Goal: Information Seeking & Learning: Learn about a topic

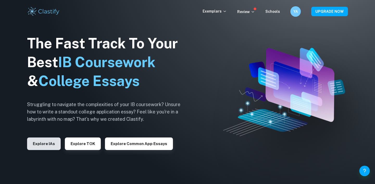
click at [41, 139] on button "Explore IAs" at bounding box center [44, 143] width 34 height 13
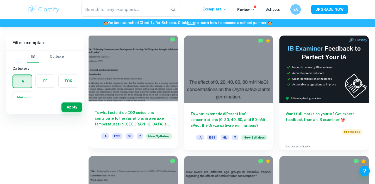
scroll to position [147, 0]
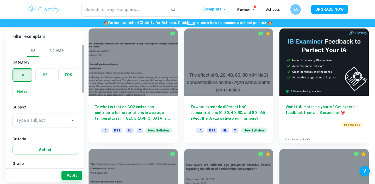
click at [50, 128] on div "Type a subject Type a subject" at bounding box center [46, 121] width 66 height 17
click at [49, 120] on input "Type a subject" at bounding box center [41, 120] width 53 height 10
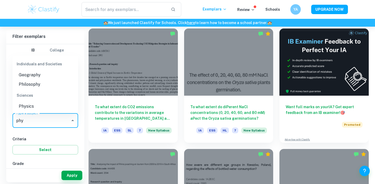
click at [35, 108] on li "Physics" at bounding box center [46, 105] width 66 height 9
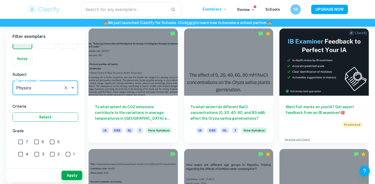
scroll to position [40, 0]
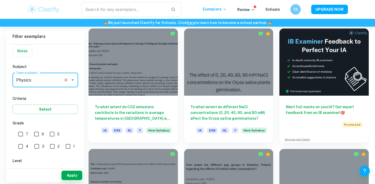
type input "Physics"
click at [24, 132] on input "7" at bounding box center [20, 134] width 10 height 10
checkbox input "true"
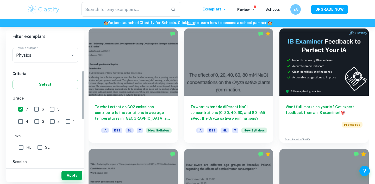
scroll to position [68, 0]
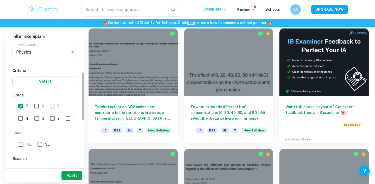
click at [71, 173] on button "Apply" at bounding box center [72, 174] width 21 height 9
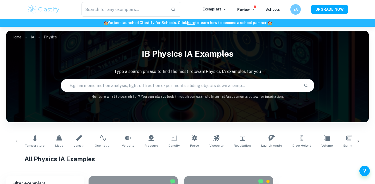
click at [117, 79] on input "text" at bounding box center [180, 85] width 239 height 15
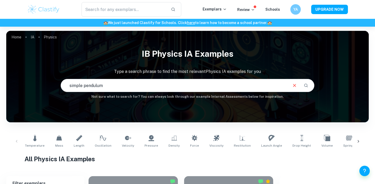
type input "simple pendulum"
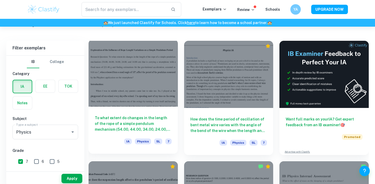
scroll to position [139, 0]
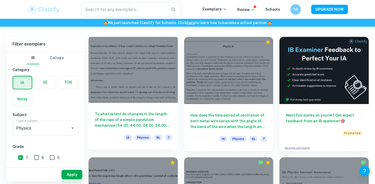
click at [142, 119] on h6 "To what extent do changes in the length of the rope of a simple pendulum mechan…" at bounding box center [133, 119] width 77 height 17
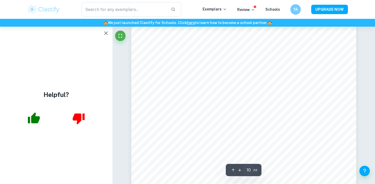
scroll to position [3042, 0]
click at [106, 35] on icon "button" at bounding box center [106, 33] width 6 height 6
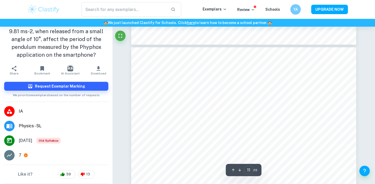
scroll to position [3304, 0]
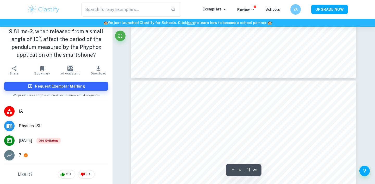
type input "10"
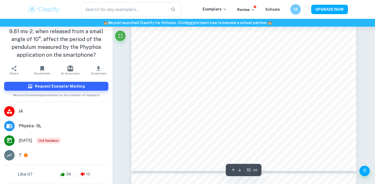
scroll to position [3179, 0]
